Goal: Information Seeking & Learning: Learn about a topic

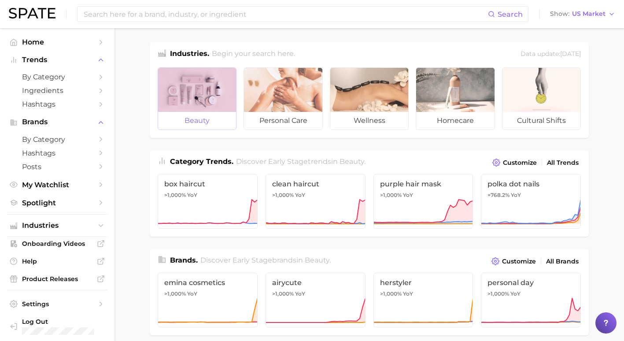
click at [210, 96] on div at bounding box center [197, 90] width 78 height 44
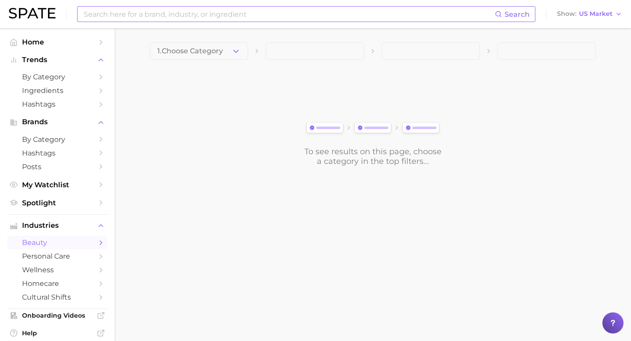
click at [162, 16] on input at bounding box center [289, 14] width 412 height 15
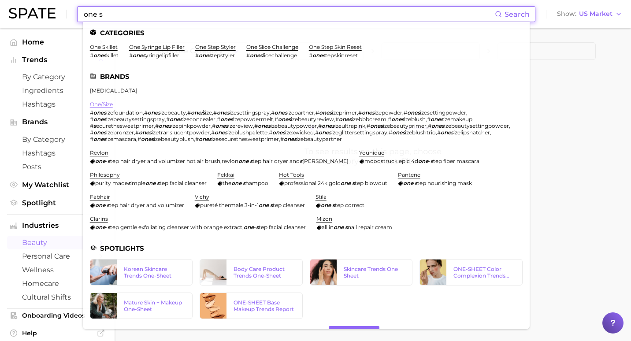
type input "one s"
click at [105, 103] on link "one/size" at bounding box center [101, 104] width 23 height 7
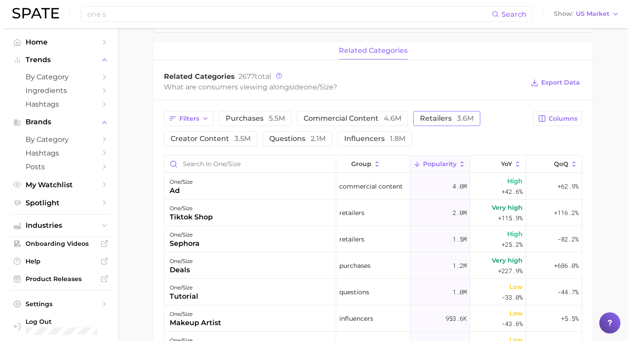
scroll to position [396, 0]
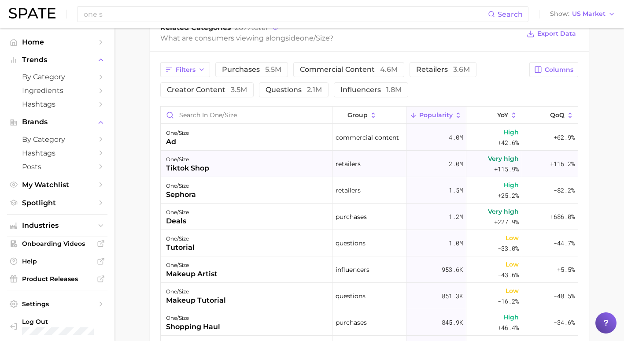
click at [303, 172] on div "one/size tiktok shop" at bounding box center [247, 164] width 172 height 26
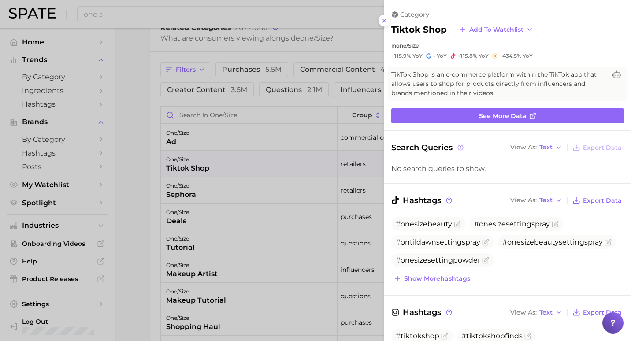
scroll to position [0, 0]
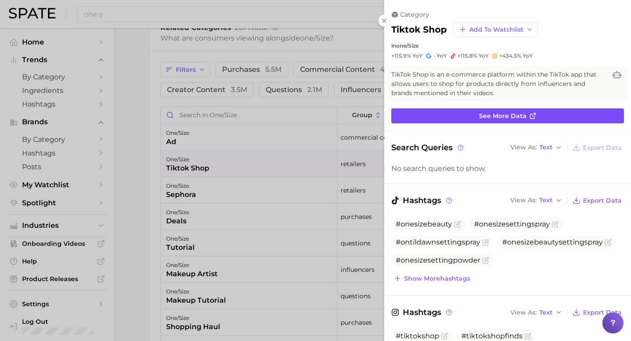
click at [488, 119] on link "See more data" at bounding box center [507, 115] width 233 height 15
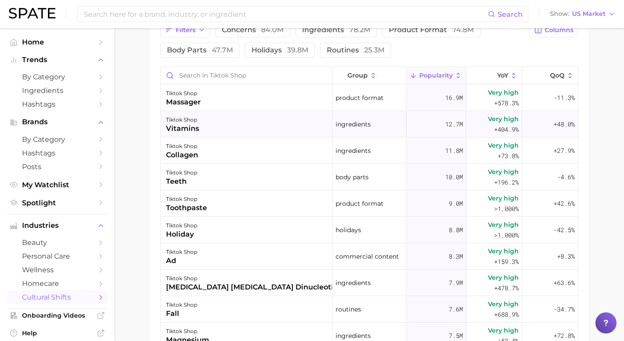
scroll to position [528, 0]
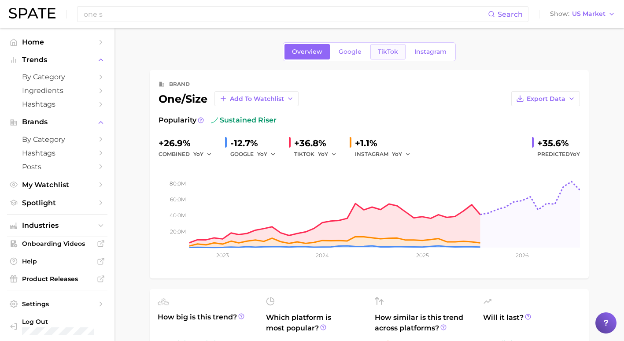
click at [380, 51] on span "TikTok" at bounding box center [388, 51] width 20 height 7
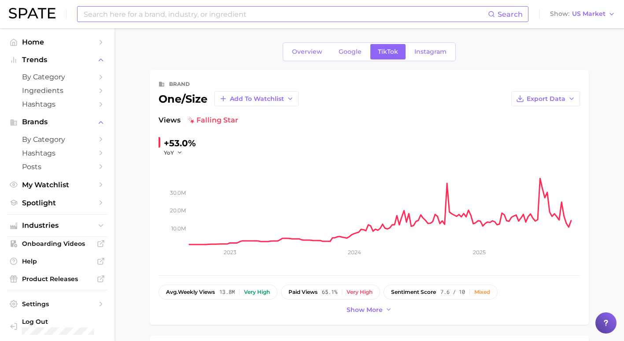
click at [208, 11] on input at bounding box center [285, 14] width 405 height 15
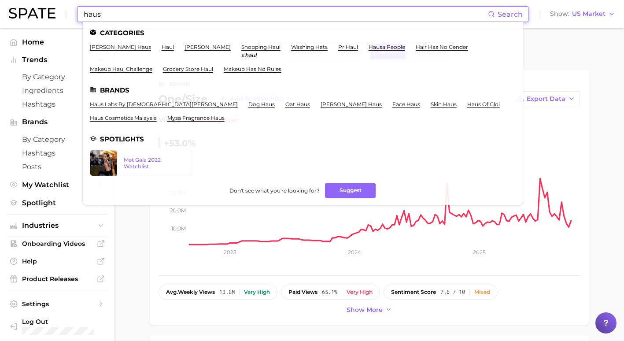
type input "haus"
click at [136, 107] on ul "haus labs by [DEMOGRAPHIC_DATA][PERSON_NAME] dog haus oat haus [PERSON_NAME] ha…" at bounding box center [303, 114] width 426 height 27
click at [136, 104] on link "haus labs by [DEMOGRAPHIC_DATA][PERSON_NAME]" at bounding box center [164, 104] width 148 height 7
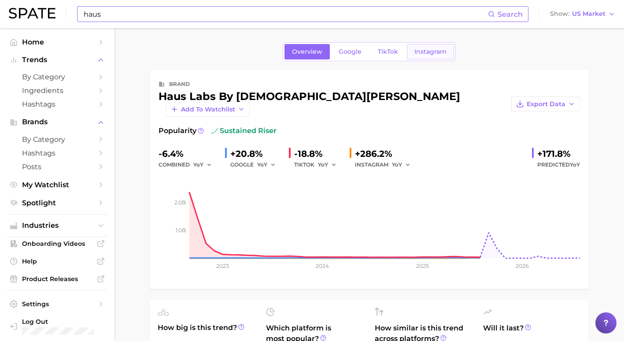
click at [424, 55] on span "Instagram" at bounding box center [430, 51] width 32 height 7
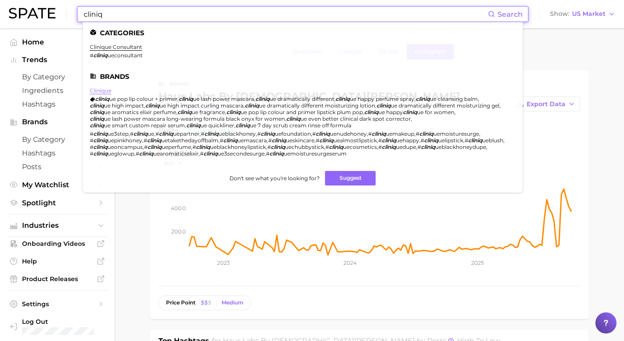
type input "cliniq"
click at [105, 89] on link "clinique" at bounding box center [101, 90] width 22 height 7
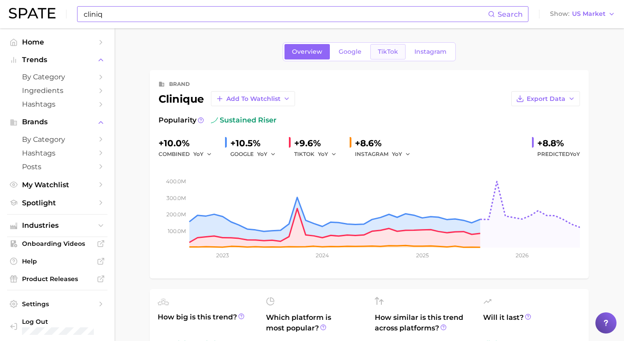
click at [384, 52] on span "TikTok" at bounding box center [388, 51] width 20 height 7
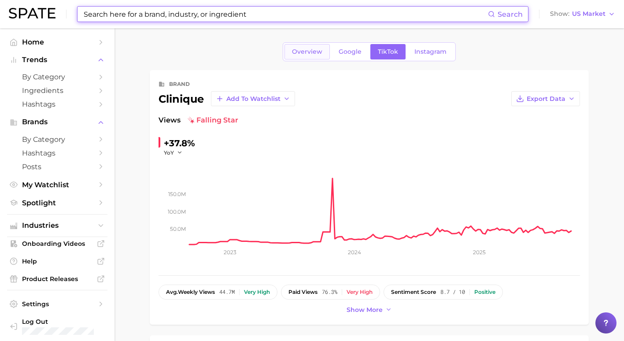
click at [310, 51] on span "Overview" at bounding box center [307, 51] width 30 height 7
